Goal: Use online tool/utility: Utilize a website feature to perform a specific function

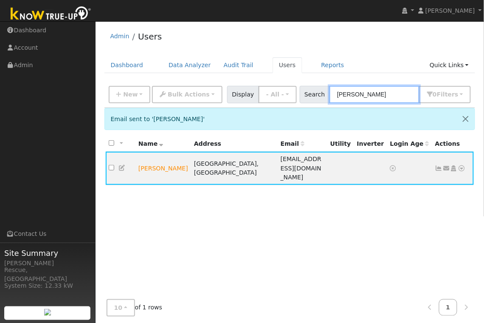
drag, startPoint x: 357, startPoint y: 95, endPoint x: 324, endPoint y: 94, distance: 33.2
click at [324, 94] on div "Search jake 0 Filter s My accounts Role Show - All - Show Leads Admin Billing A…" at bounding box center [386, 94] width 172 height 17
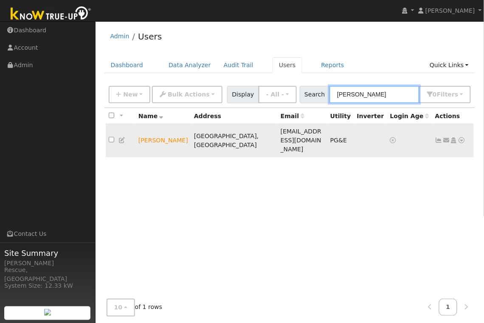
type input "ryan"
click at [159, 133] on td "[PERSON_NAME]" at bounding box center [164, 140] width 56 height 33
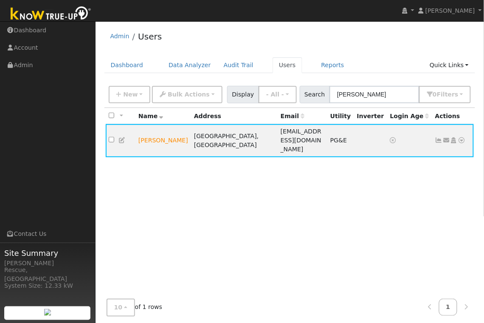
click at [122, 137] on icon at bounding box center [123, 140] width 8 height 6
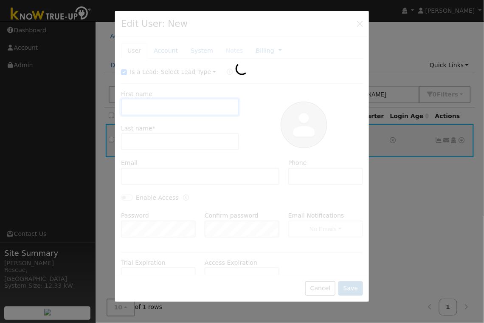
type input "Ryan"
type input "Harner"
type input "ryhan111@gmail.com"
type input "9162200641"
type input "Pacific Gas & Electric"
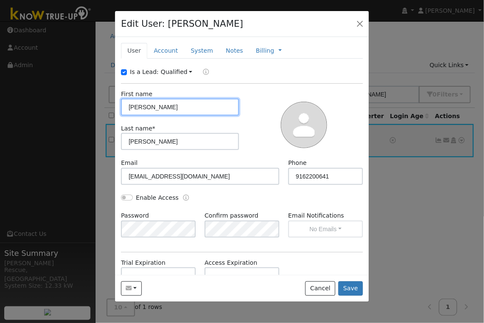
scroll to position [91, 0]
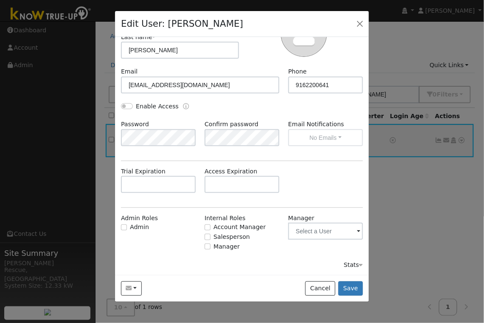
type input "PG&E"
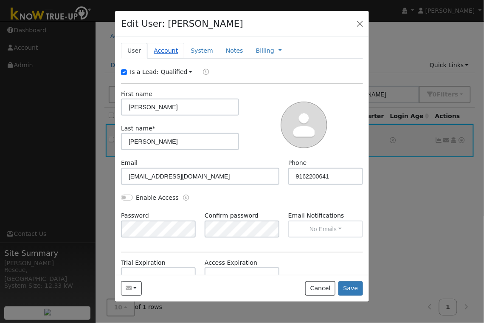
click at [169, 48] on link "Account" at bounding box center [165, 51] width 37 height 16
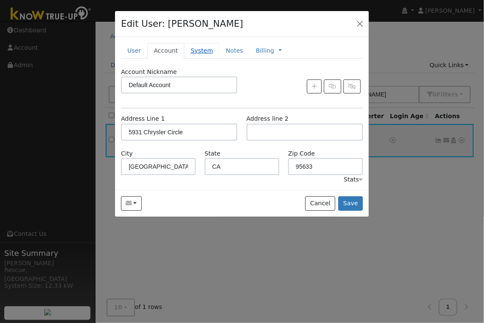
click at [194, 50] on link "System" at bounding box center [201, 51] width 35 height 16
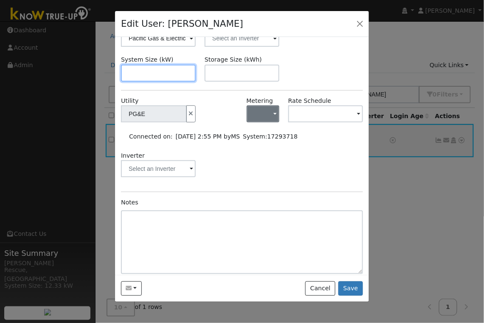
scroll to position [86, 0]
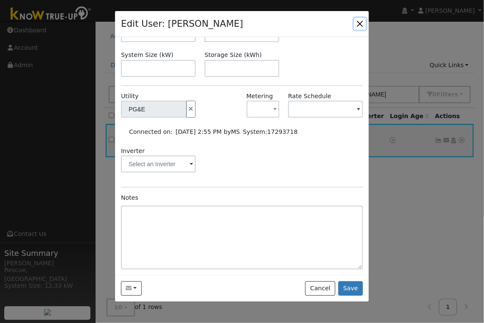
click at [361, 23] on button "button" at bounding box center [360, 24] width 12 height 12
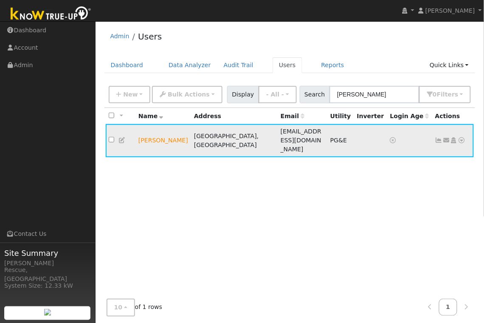
scroll to position [1, 0]
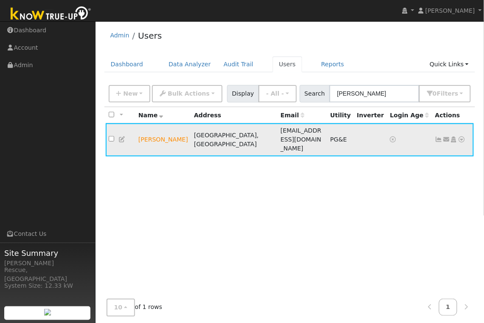
click at [461, 136] on icon at bounding box center [462, 139] width 8 height 6
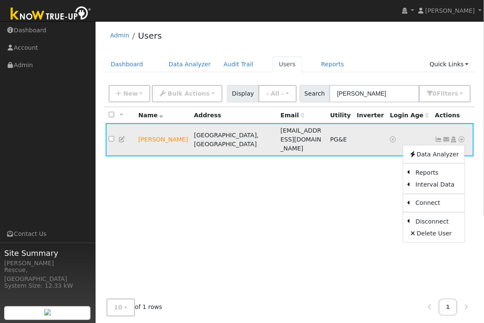
click at [439, 136] on icon at bounding box center [440, 139] width 8 height 6
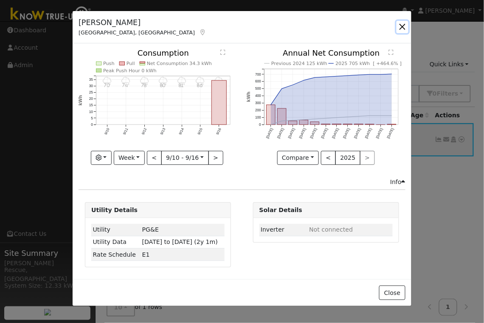
click at [404, 28] on button "button" at bounding box center [403, 27] width 12 height 12
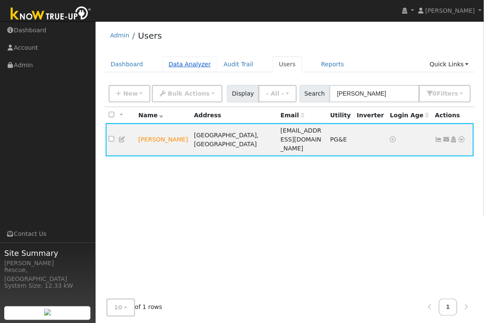
click at [189, 65] on link "Data Analyzer" at bounding box center [189, 65] width 55 height 16
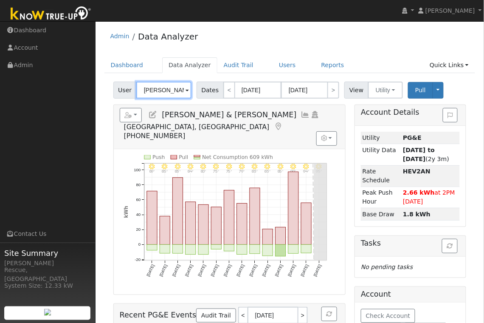
click at [183, 88] on input "[PERSON_NAME] & [PERSON_NAME]" at bounding box center [163, 90] width 55 height 17
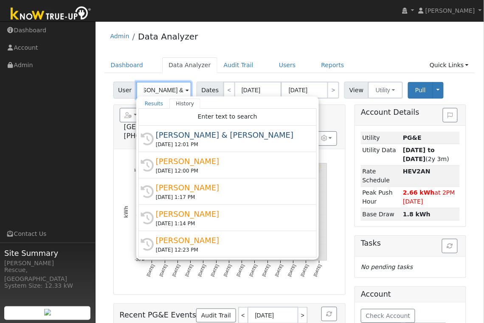
click at [178, 89] on input "[PERSON_NAME] & [PERSON_NAME]" at bounding box center [163, 90] width 55 height 17
click at [178, 89] on input "Danny & Julie Gerard" at bounding box center [163, 90] width 55 height 17
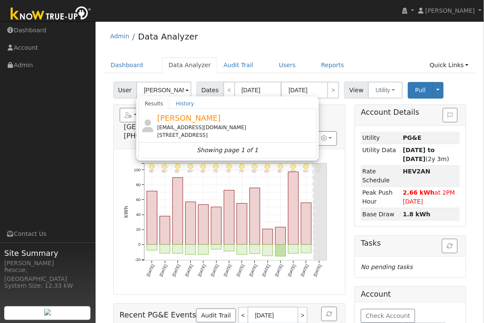
click at [197, 123] on div "Ryan Harner ryhan111@gmail.com 5931 Chrysler Circle, Garden Valley, CA 95633" at bounding box center [236, 125] width 158 height 27
type input "Ryan Harner"
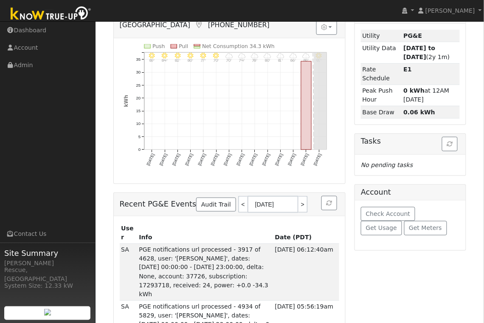
scroll to position [127, 0]
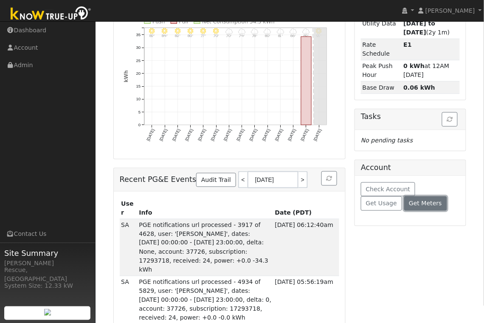
click at [405, 209] on button "Get Meters" at bounding box center [426, 203] width 43 height 14
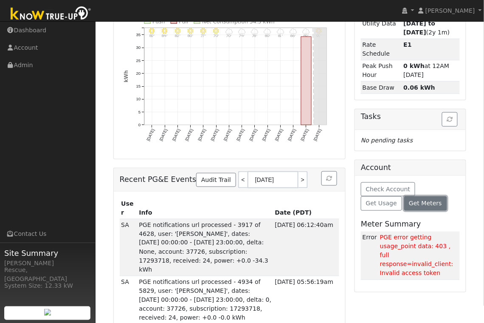
click at [405, 209] on button "Get Meters" at bounding box center [426, 203] width 43 height 14
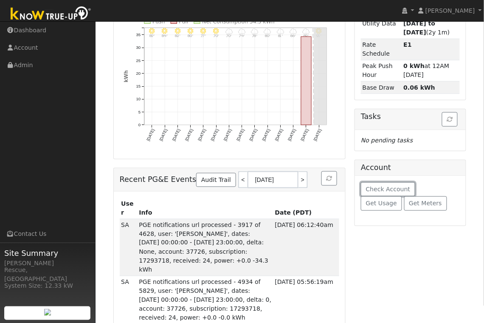
click at [408, 191] on button "Check Account" at bounding box center [388, 189] width 54 height 14
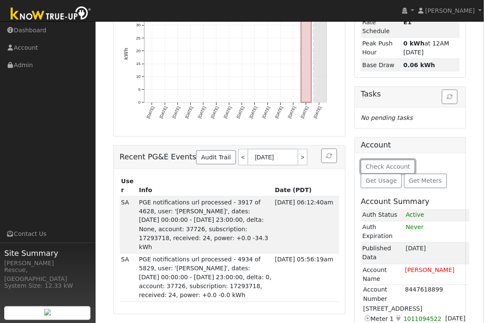
scroll to position [198, 0]
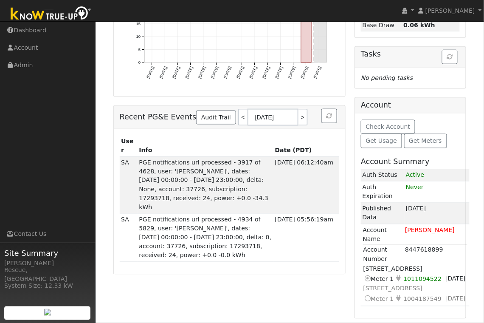
click at [368, 298] on icon at bounding box center [368, 298] width 8 height 9
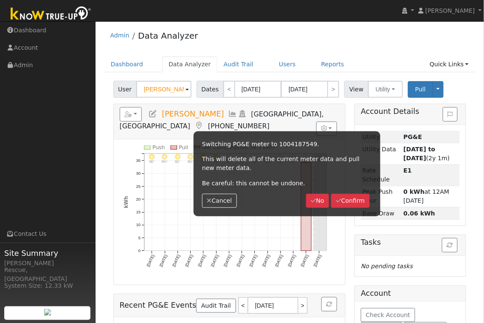
scroll to position [0, 0]
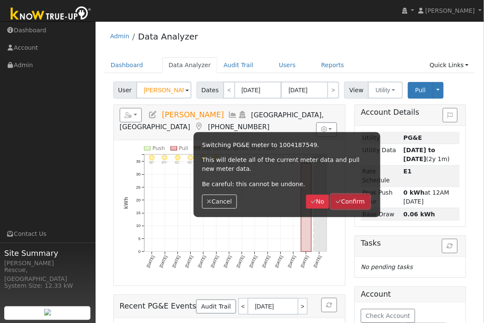
click at [353, 198] on button "Confirm" at bounding box center [350, 202] width 39 height 14
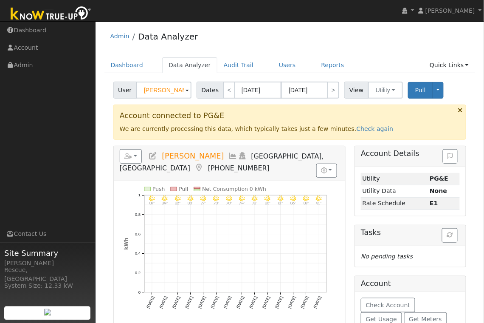
click at [300, 63] on ul "Dashboard Data Analyzer Audit Trail Users Reports Quick Links Quick Add Quick C…" at bounding box center [290, 65] width 371 height 16
click at [288, 64] on link "Users" at bounding box center [288, 65] width 30 height 16
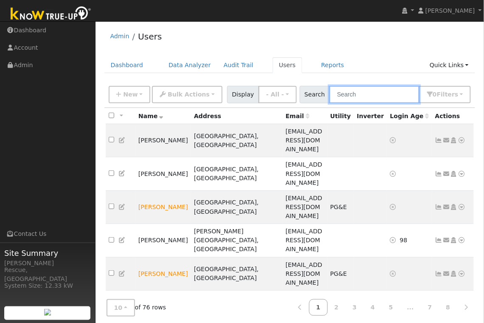
click at [364, 90] on input "text" at bounding box center [375, 94] width 90 height 17
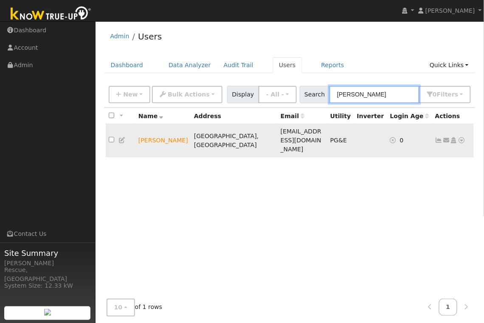
type input "[PERSON_NAME]"
click at [461, 137] on icon at bounding box center [462, 140] width 8 height 6
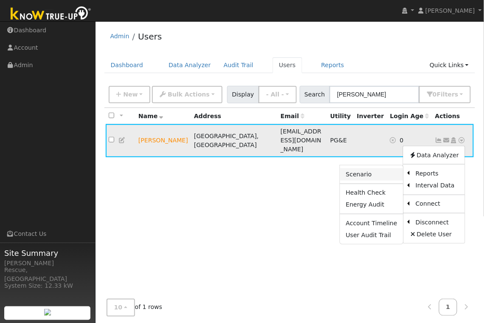
click at [384, 170] on link "Scenario" at bounding box center [371, 174] width 63 height 12
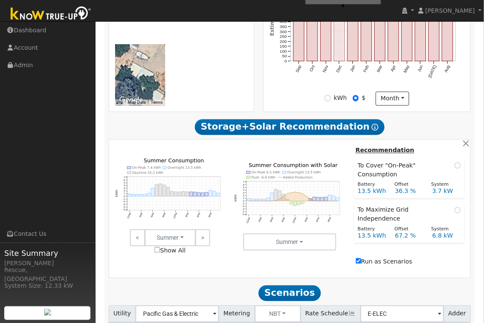
scroll to position [295, 0]
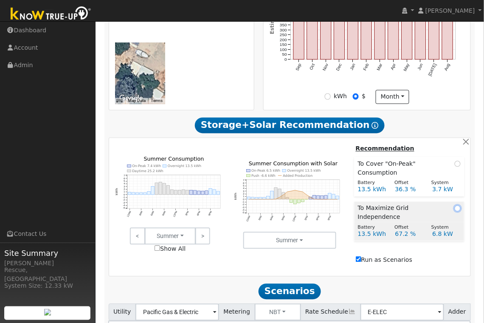
click at [459, 212] on input "radio" at bounding box center [458, 209] width 6 height 6
radio input "true"
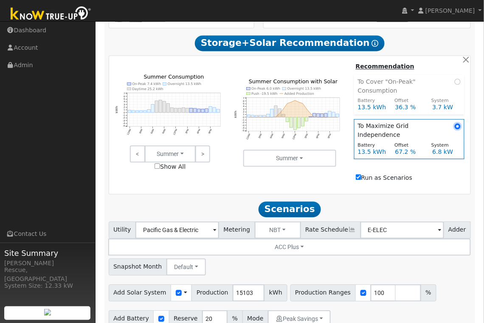
scroll to position [404, 0]
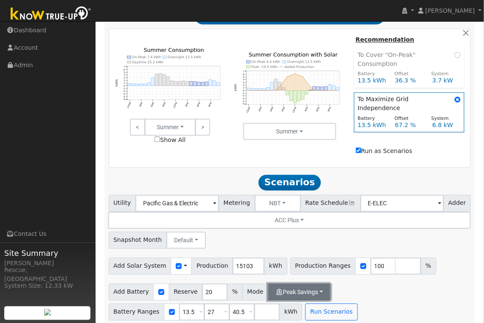
click at [309, 287] on button "Peak Savings" at bounding box center [299, 291] width 63 height 17
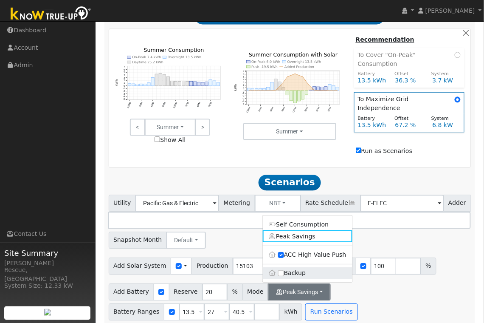
click at [294, 267] on label "Backup" at bounding box center [308, 273] width 90 height 12
click at [284, 270] on input "Backup" at bounding box center [281, 273] width 6 height 6
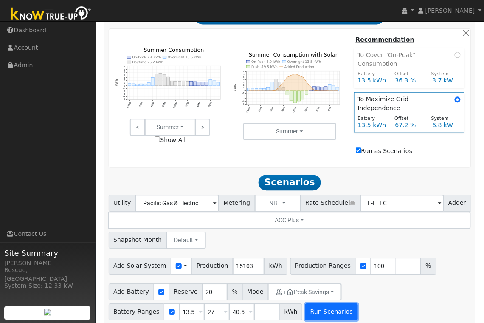
click at [326, 311] on button "Run Scenarios" at bounding box center [332, 311] width 52 height 17
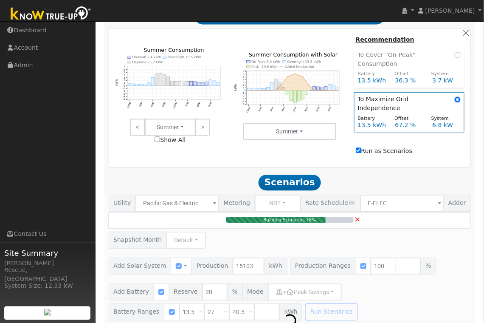
type input "6.8"
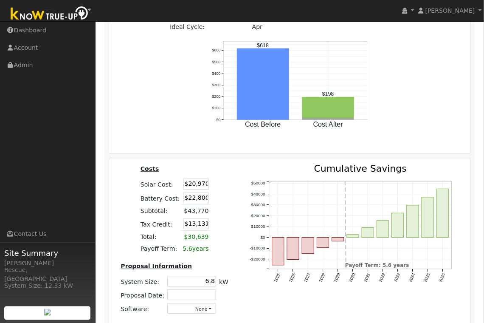
scroll to position [1117, 0]
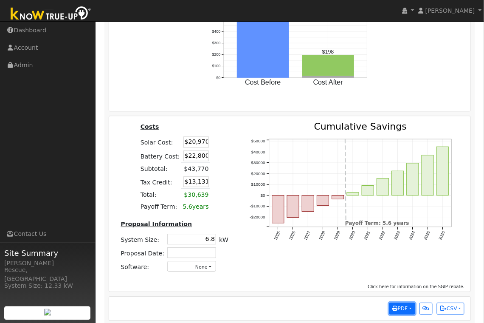
click at [405, 306] on button "PDF" at bounding box center [403, 309] width 26 height 12
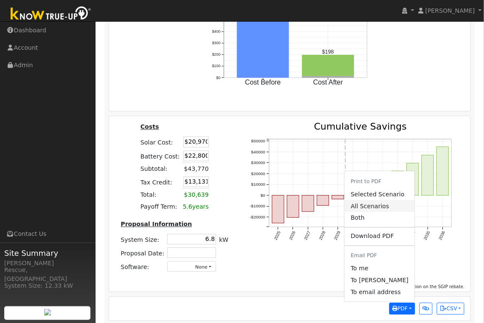
click at [399, 204] on link "All Scenarios" at bounding box center [380, 206] width 70 height 12
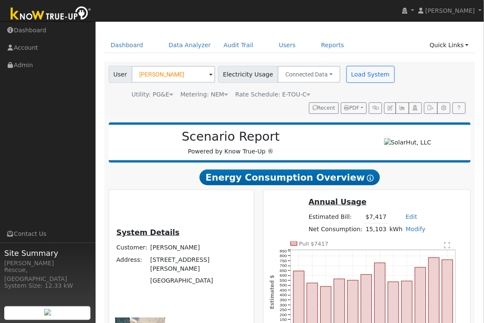
scroll to position [0, 0]
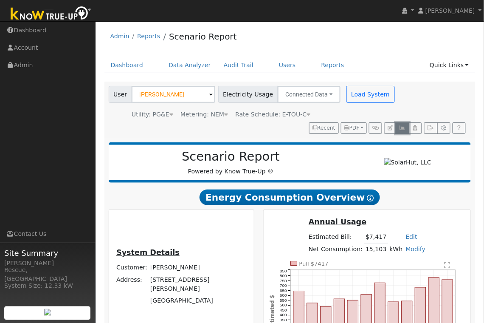
click at [402, 131] on button "button" at bounding box center [402, 128] width 13 height 12
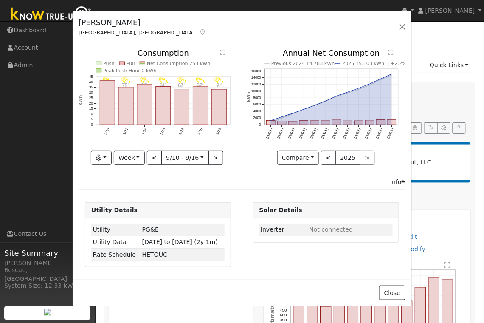
click at [382, 300] on div "Close" at bounding box center [242, 292] width 339 height 27
click at [385, 288] on button "Close" at bounding box center [392, 293] width 26 height 14
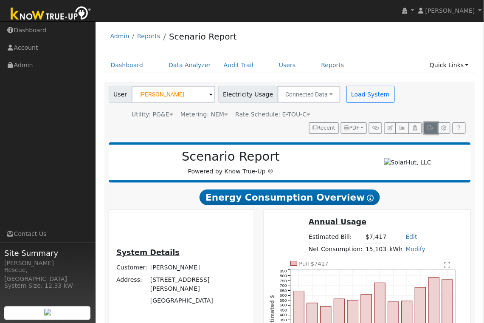
click at [427, 129] on button "button" at bounding box center [430, 128] width 13 height 12
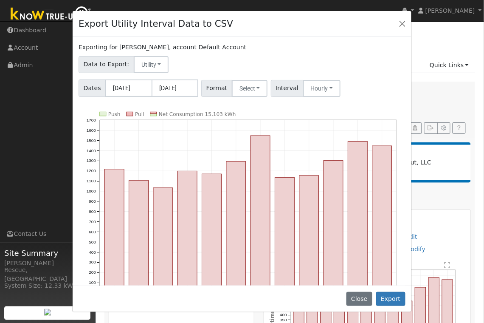
click at [262, 98] on div "Exporting for Jake Robinson, account Default Account Data to Export: Utility Ut…" at bounding box center [242, 161] width 339 height 249
click at [252, 89] on button "Select" at bounding box center [250, 88] width 36 height 17
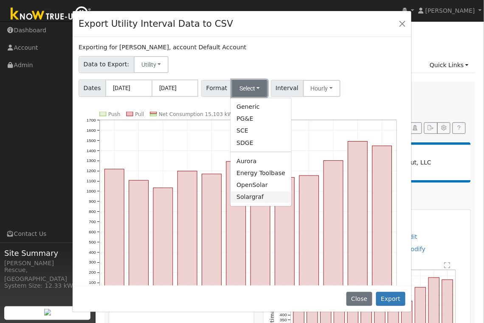
scroll to position [3, 0]
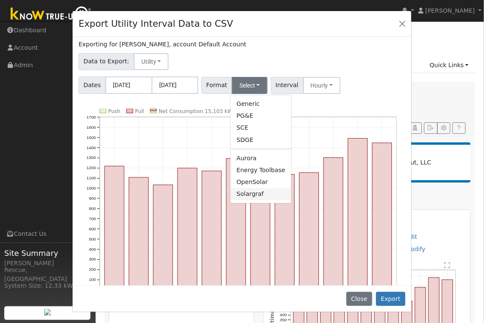
drag, startPoint x: 260, startPoint y: 195, endPoint x: 256, endPoint y: 195, distance: 4.7
click at [260, 195] on link "Solargraf" at bounding box center [261, 194] width 61 height 12
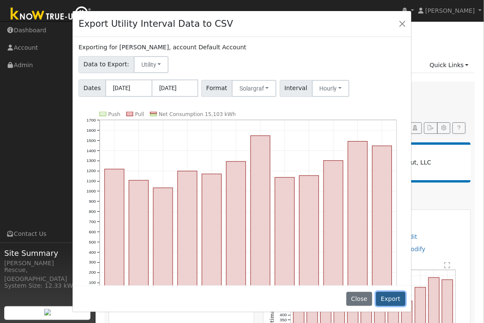
click at [396, 302] on button "Export" at bounding box center [390, 299] width 29 height 14
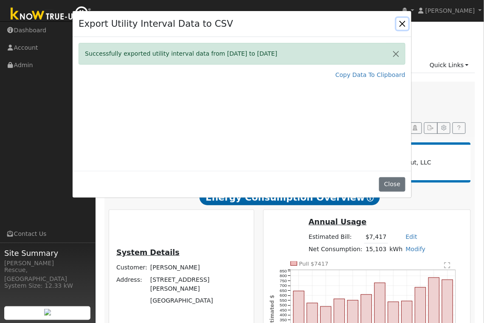
drag, startPoint x: 407, startPoint y: 22, endPoint x: 394, endPoint y: 28, distance: 15.0
click at [407, 22] on button "Close" at bounding box center [403, 24] width 12 height 12
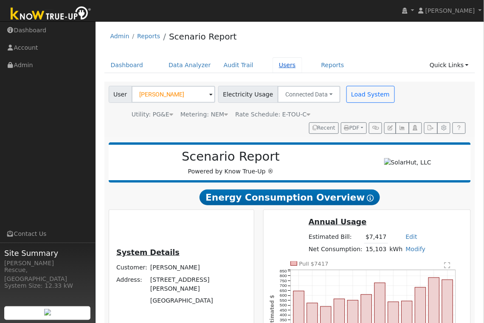
click at [289, 66] on link "Users" at bounding box center [288, 65] width 30 height 16
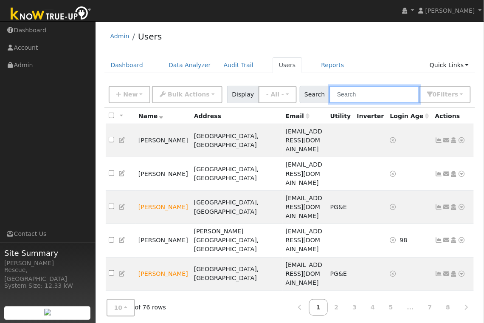
click at [368, 92] on input "text" at bounding box center [375, 94] width 90 height 17
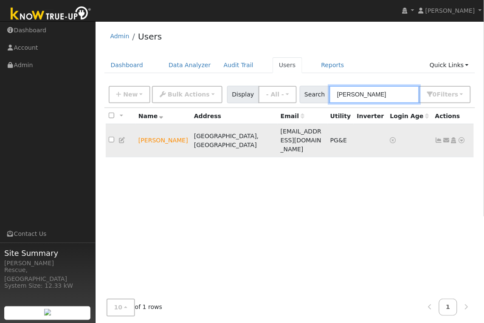
type input "ryan"
click at [464, 137] on icon at bounding box center [462, 140] width 8 height 6
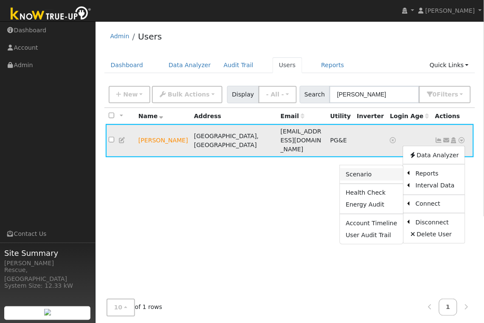
click at [391, 168] on link "Scenario" at bounding box center [371, 174] width 63 height 12
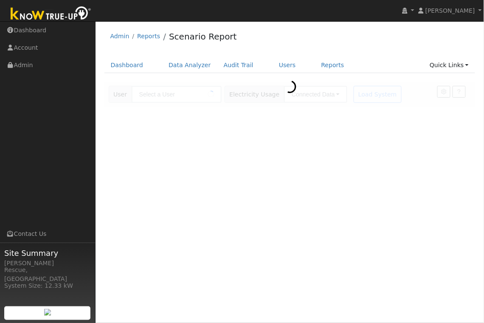
type input "[PERSON_NAME]"
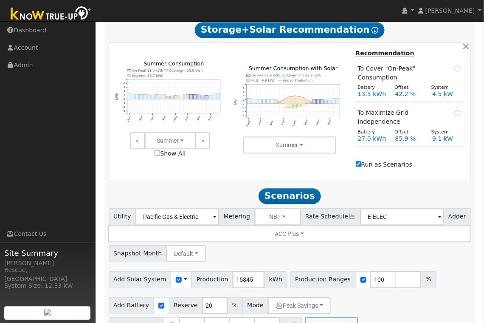
scroll to position [404, 0]
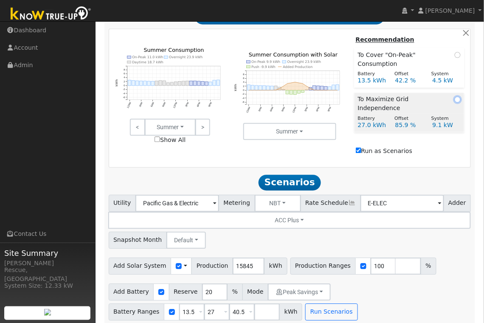
click at [457, 102] on input "radio" at bounding box center [458, 99] width 6 height 6
radio input "true"
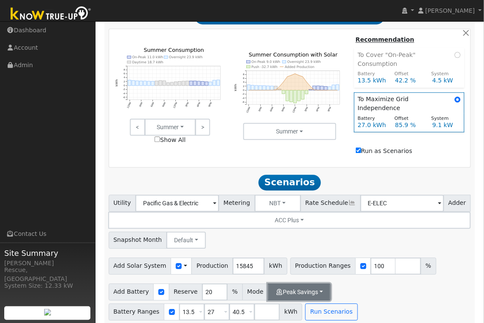
click at [307, 288] on button "Peak Savings" at bounding box center [299, 291] width 63 height 17
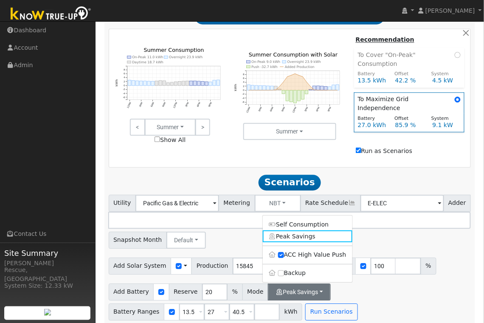
drag, startPoint x: 304, startPoint y: 266, endPoint x: 314, endPoint y: 264, distance: 10.8
click at [304, 267] on label "Backup" at bounding box center [308, 273] width 90 height 12
click at [284, 270] on input "Backup" at bounding box center [281, 273] width 6 height 6
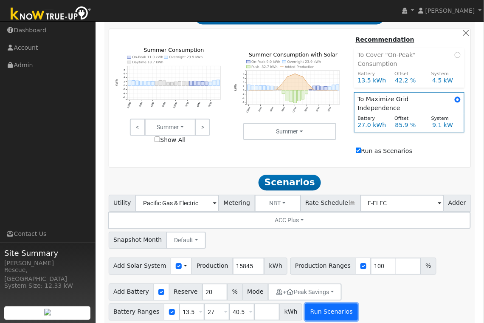
click at [330, 308] on button "Run Scenarios" at bounding box center [332, 311] width 52 height 17
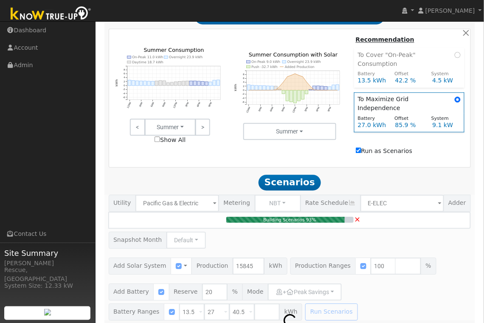
type input "10.6"
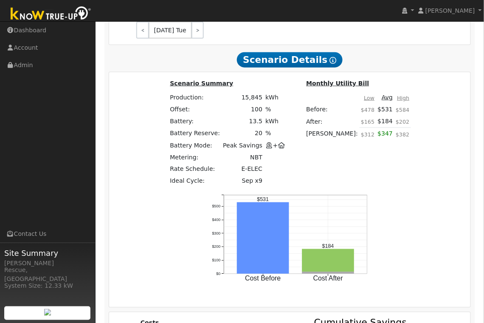
scroll to position [1117, 0]
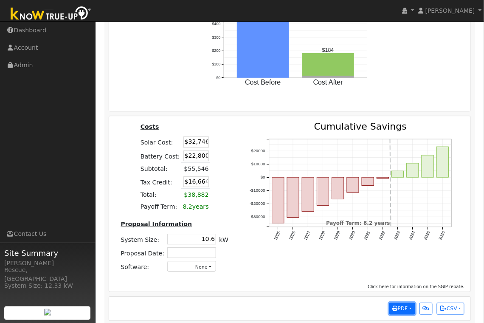
click at [396, 307] on button "PDF" at bounding box center [403, 309] width 26 height 12
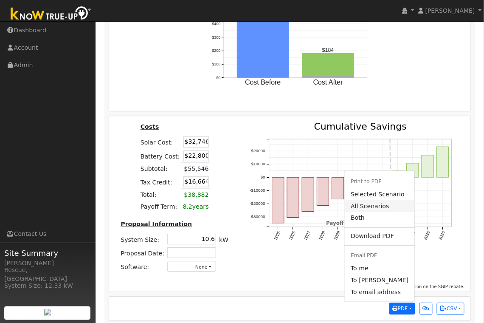
click at [392, 201] on link "All Scenarios" at bounding box center [380, 206] width 70 height 12
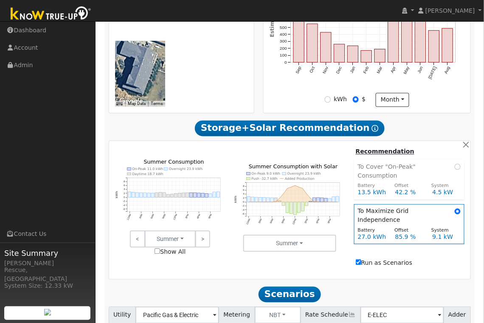
scroll to position [0, 0]
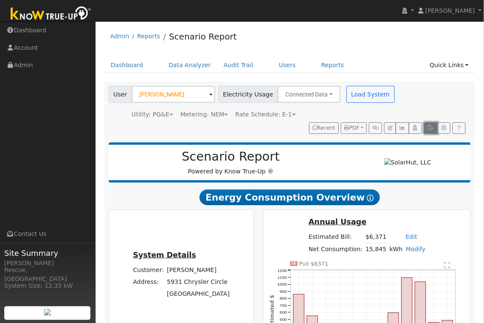
drag, startPoint x: 434, startPoint y: 131, endPoint x: 441, endPoint y: 146, distance: 16.7
click at [434, 131] on button "button" at bounding box center [430, 128] width 13 height 12
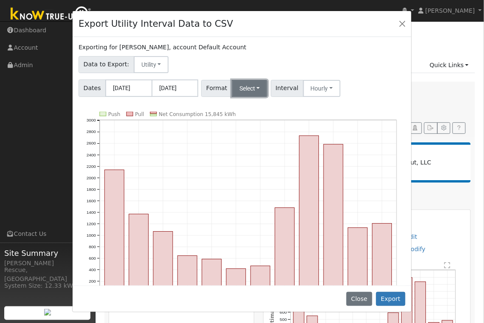
click at [261, 87] on button "Select" at bounding box center [250, 88] width 36 height 17
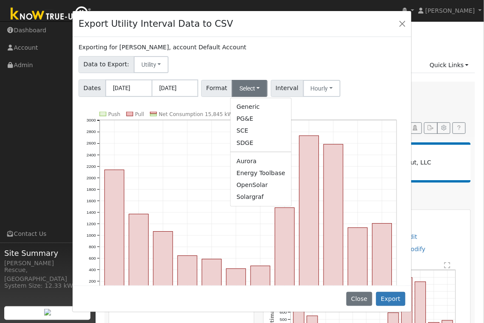
click at [248, 117] on link "PG&E" at bounding box center [261, 119] width 61 height 12
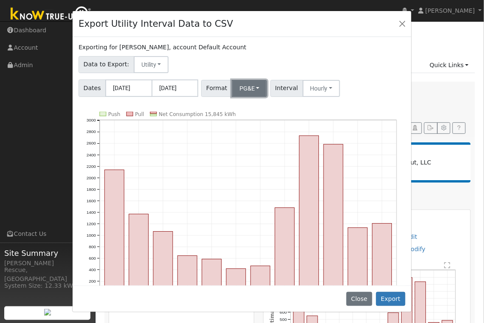
click at [255, 88] on button "PG&E" at bounding box center [250, 88] width 36 height 17
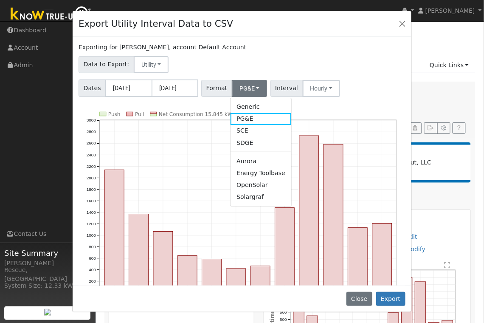
click at [258, 199] on link "Solargraf" at bounding box center [261, 197] width 61 height 12
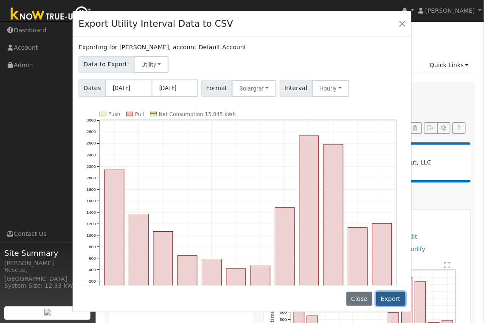
click at [386, 298] on button "Export" at bounding box center [390, 299] width 29 height 14
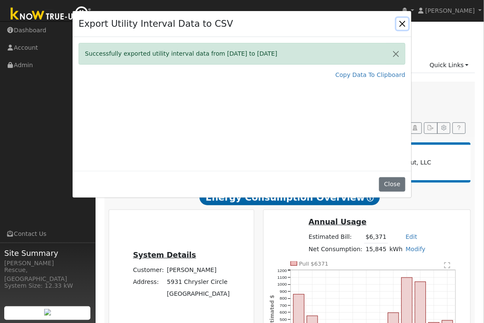
click at [405, 25] on button "Close" at bounding box center [403, 24] width 12 height 12
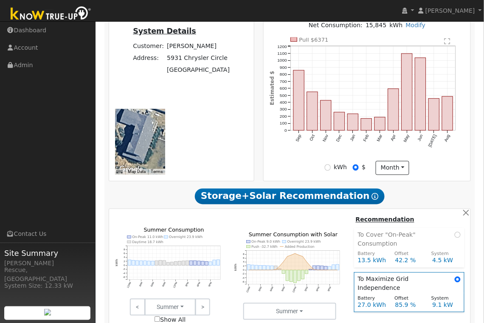
scroll to position [258, 0]
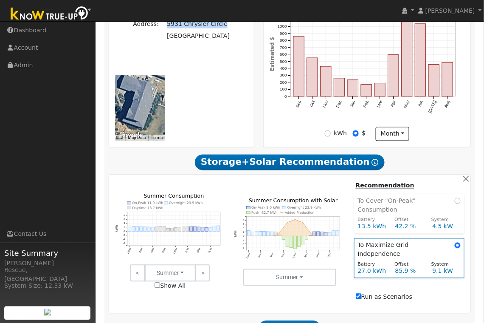
drag, startPoint x: 149, startPoint y: 42, endPoint x: 167, endPoint y: 57, distance: 23.2
click at [167, 30] on td "5931 Chrysler Circle" at bounding box center [199, 24] width 66 height 12
copy td "5931 Chrysler Circle"
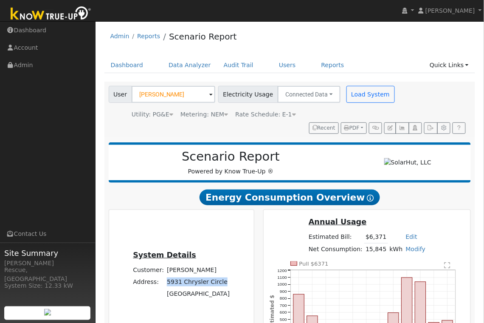
scroll to position [0, 0]
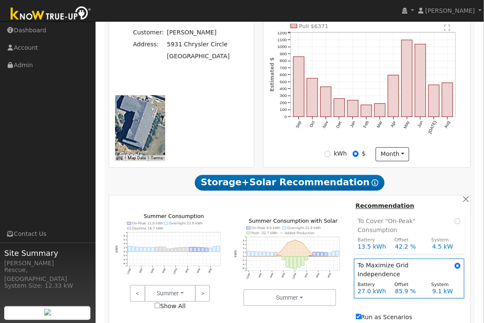
click at [170, 142] on div "← Move left → Move right ↑ Move up ↓ Move down + Zoom in - Zoom out Home Jump l…" at bounding box center [139, 128] width 59 height 66
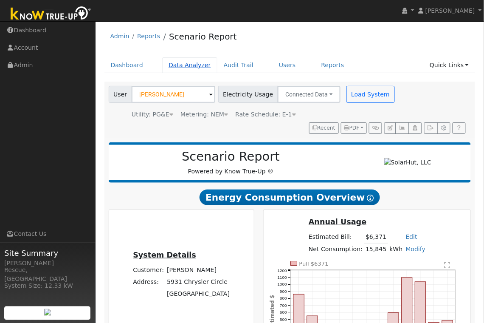
click at [189, 66] on link "Data Analyzer" at bounding box center [189, 65] width 55 height 16
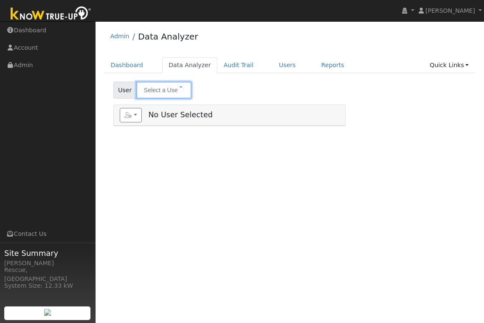
type input "[PERSON_NAME]"
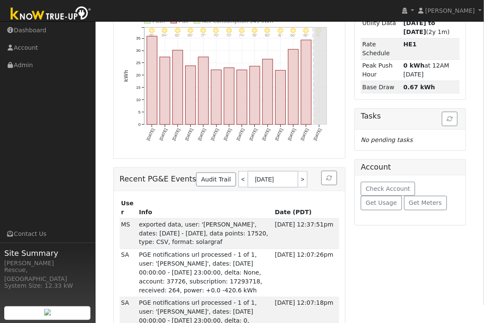
scroll to position [129, 0]
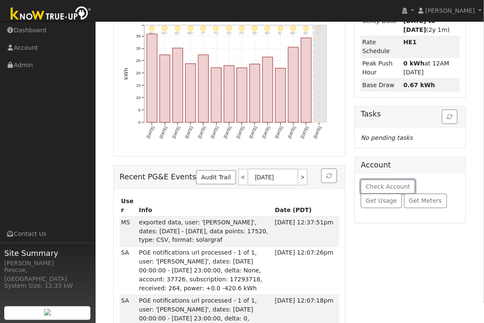
drag, startPoint x: 408, startPoint y: 183, endPoint x: 436, endPoint y: 202, distance: 33.7
click at [408, 183] on button "Check Account" at bounding box center [388, 187] width 54 height 14
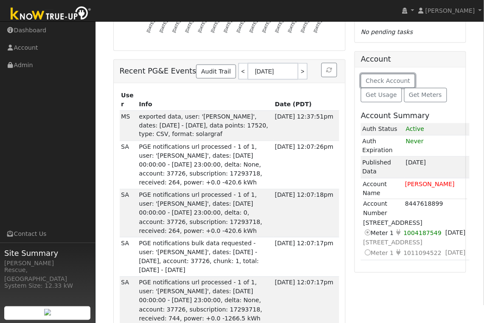
scroll to position [241, 0]
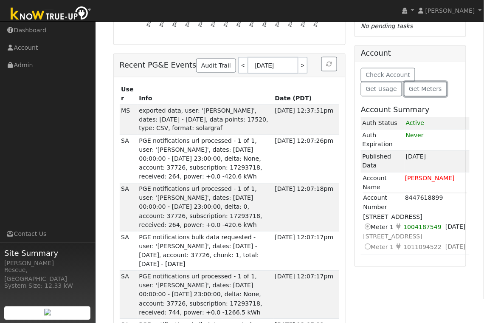
click at [405, 93] on button "Get Meters" at bounding box center [426, 89] width 43 height 14
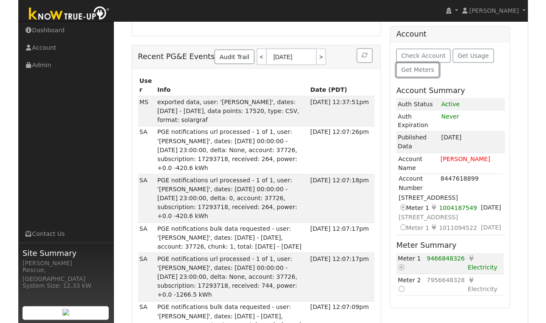
scroll to position [246, 0]
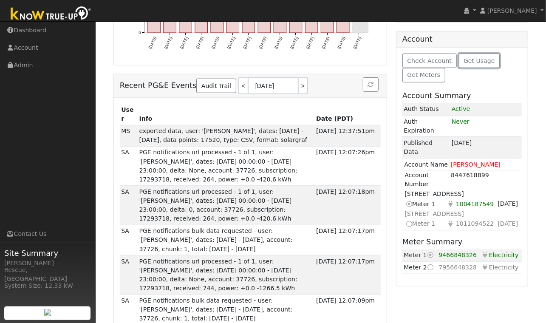
click at [474, 57] on span "Get Usage" at bounding box center [479, 60] width 31 height 7
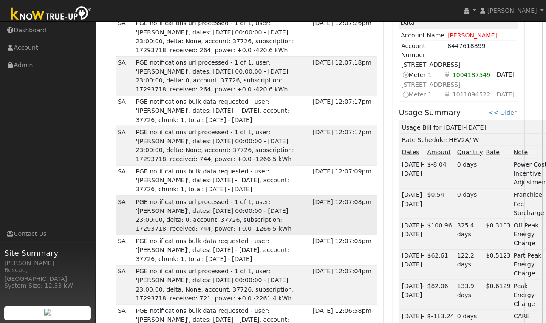
scroll to position [0, 3]
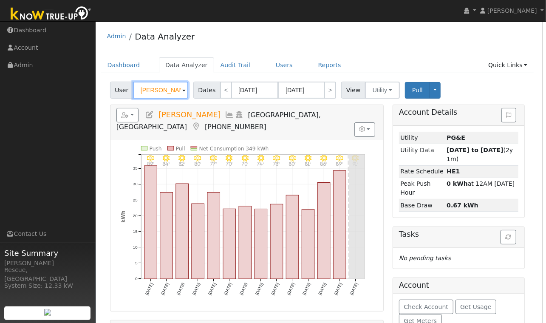
click at [175, 93] on input "[PERSON_NAME]" at bounding box center [160, 90] width 55 height 17
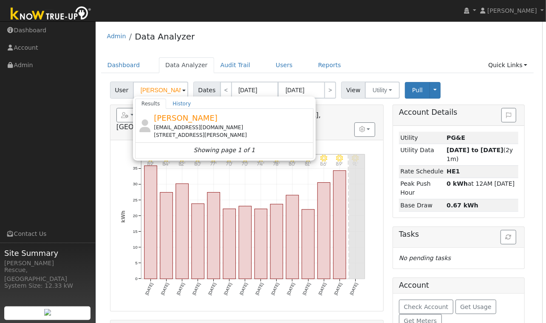
click at [194, 122] on div "[PERSON_NAME] [EMAIL_ADDRESS][DOMAIN_NAME] [STREET_ADDRESS][PERSON_NAME]" at bounding box center [233, 125] width 158 height 27
type input "[PERSON_NAME]"
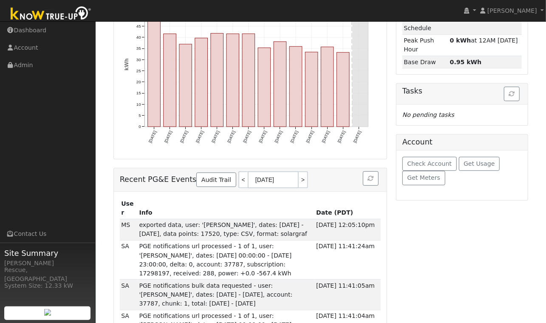
scroll to position [156, 0]
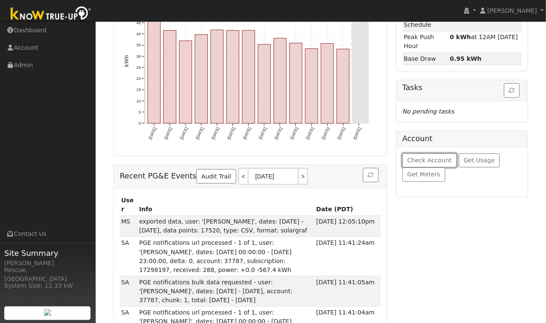
click at [441, 157] on span "Check Account" at bounding box center [429, 160] width 45 height 7
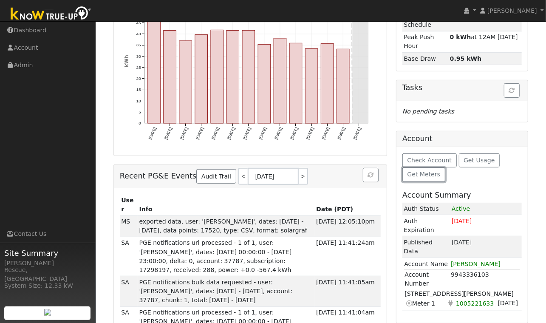
click at [419, 171] on span "Get Meters" at bounding box center [423, 174] width 33 height 7
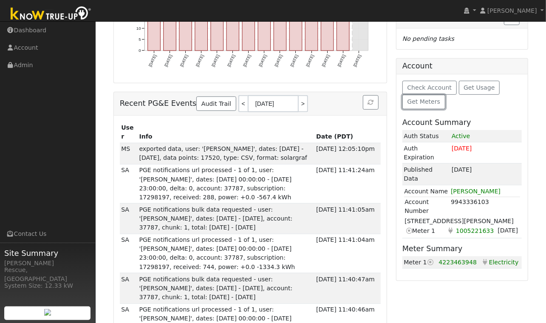
scroll to position [214, 0]
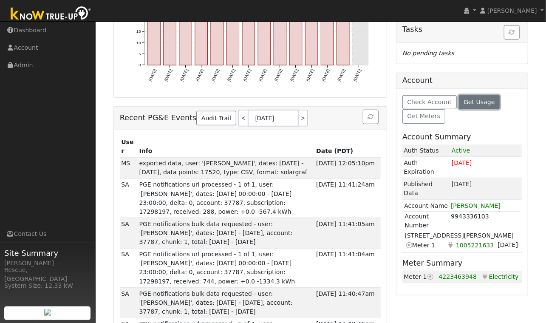
click at [480, 98] on button "Get Usage" at bounding box center [479, 102] width 41 height 14
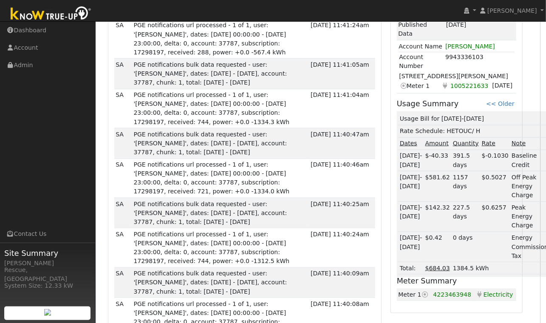
scroll to position [394, 6]
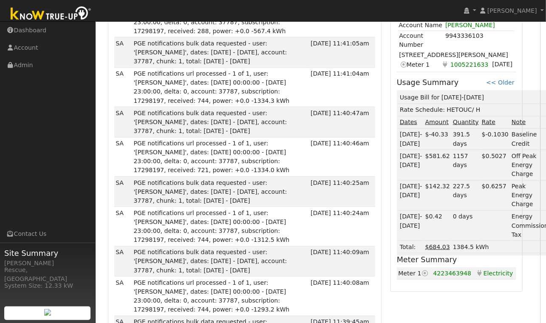
click at [453, 270] on span "4223463948" at bounding box center [452, 273] width 38 height 7
click at [484, 267] on td "Electricity Electricity" at bounding box center [496, 273] width 42 height 12
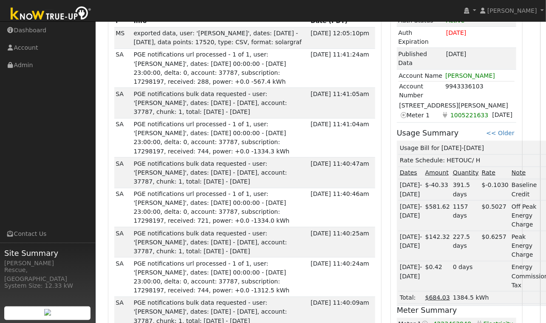
scroll to position [302, 6]
